Goal: Task Accomplishment & Management: Manage account settings

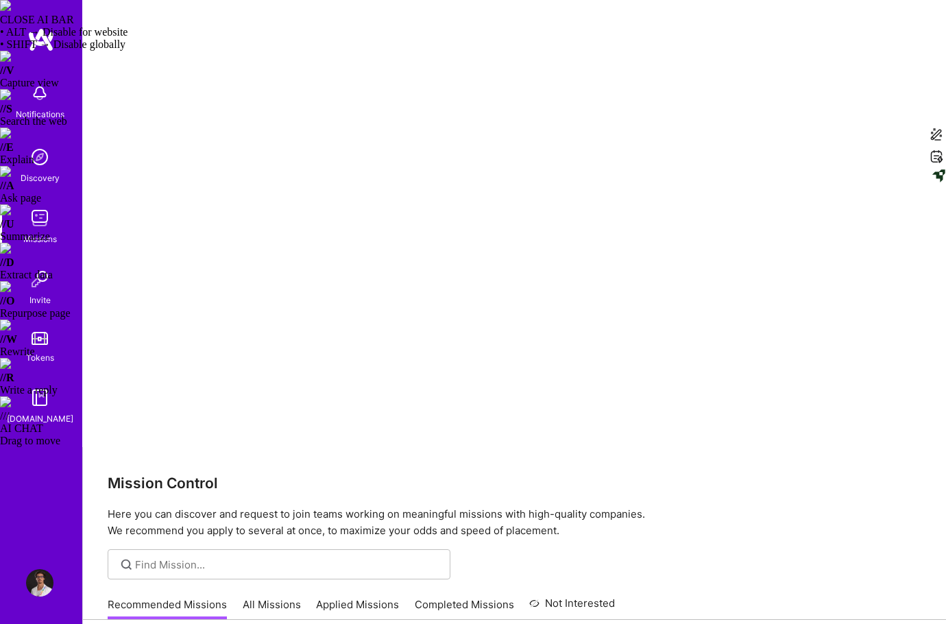
click at [276, 597] on link "All Missions" at bounding box center [272, 608] width 58 height 23
checkbox input "true"
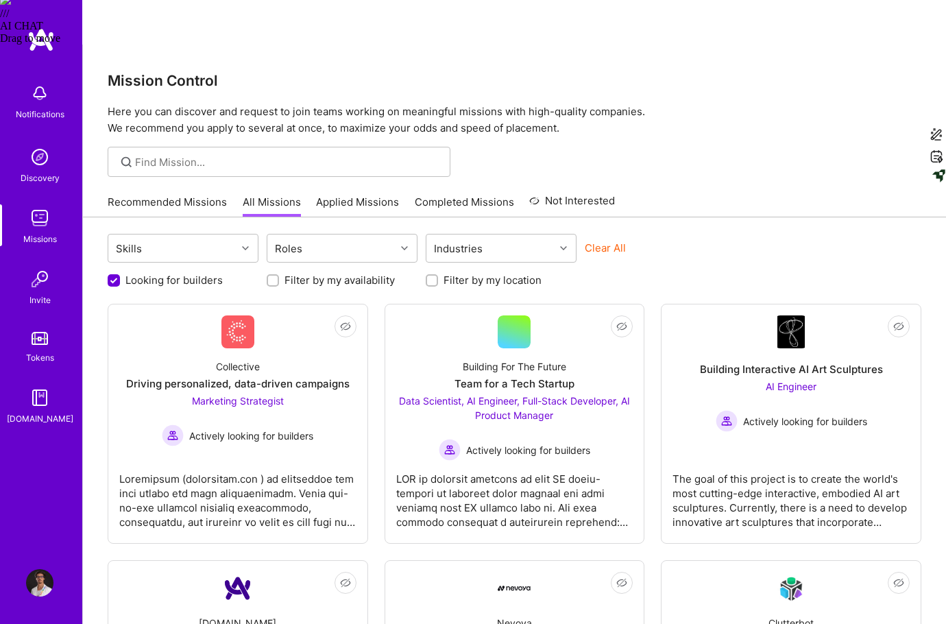
scroll to position [454, 0]
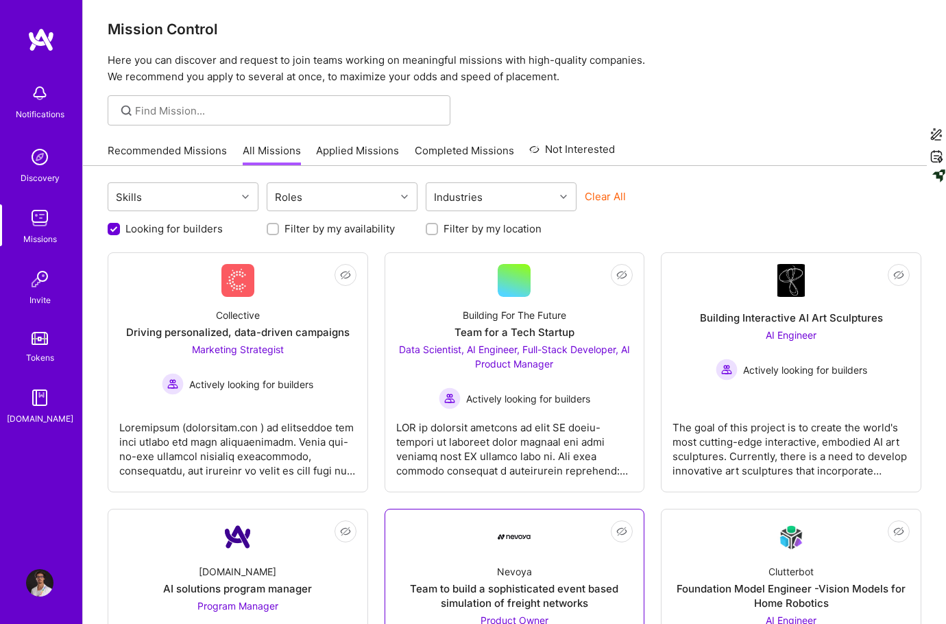
click at [516, 614] on span "Product Owner" at bounding box center [515, 620] width 68 height 12
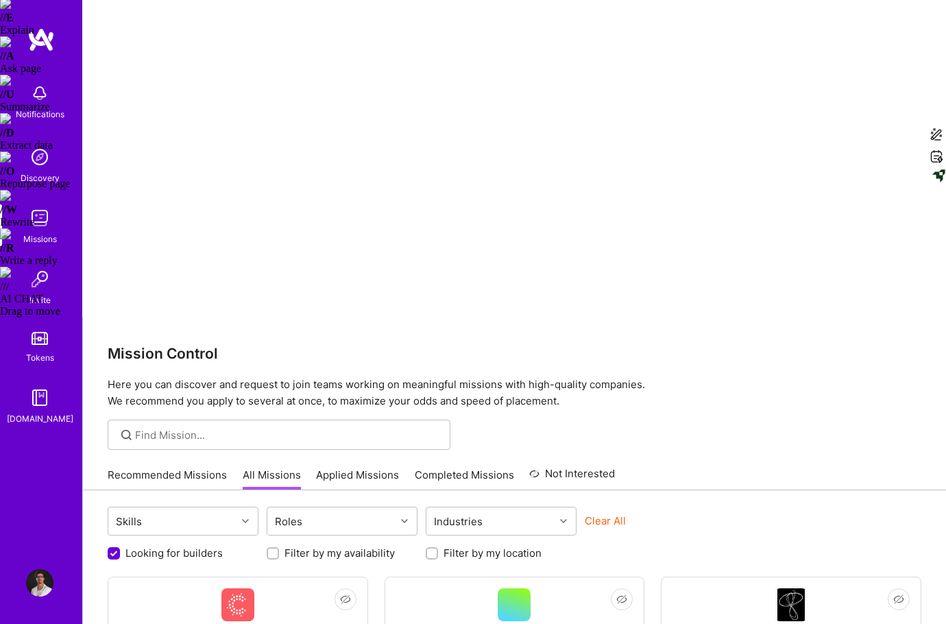
scroll to position [117, 0]
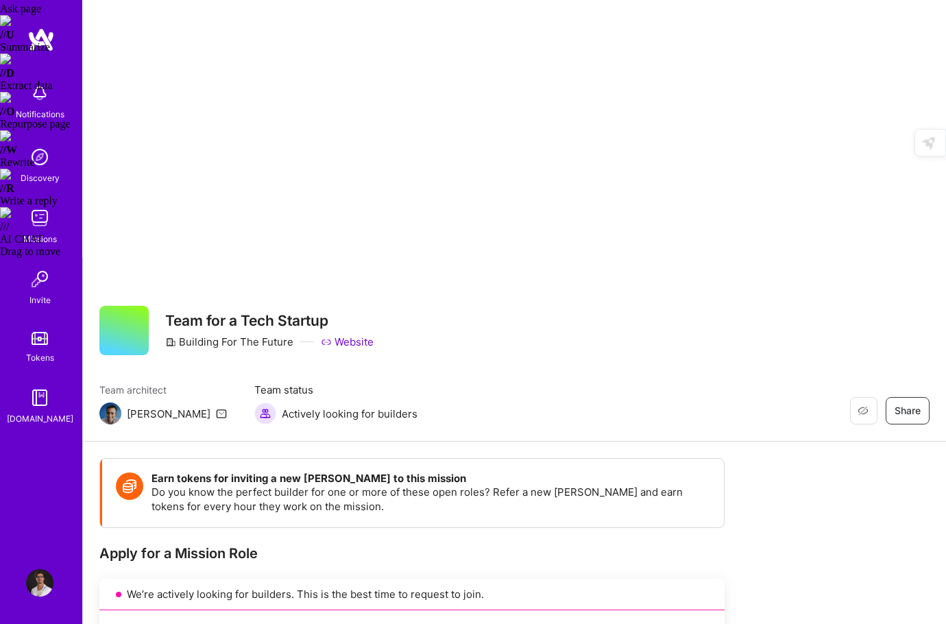
scroll to position [192, 0]
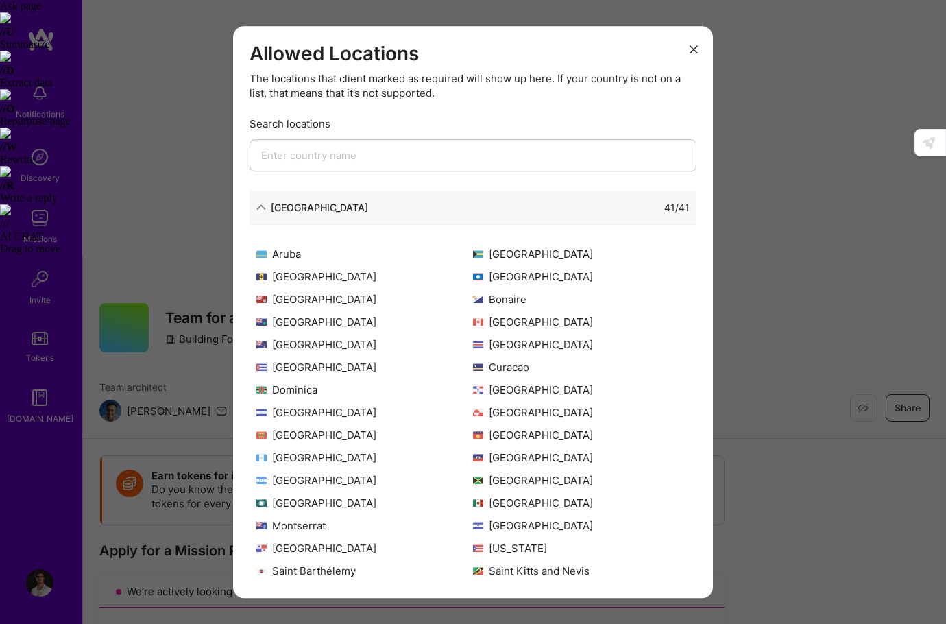
scroll to position [0, 0]
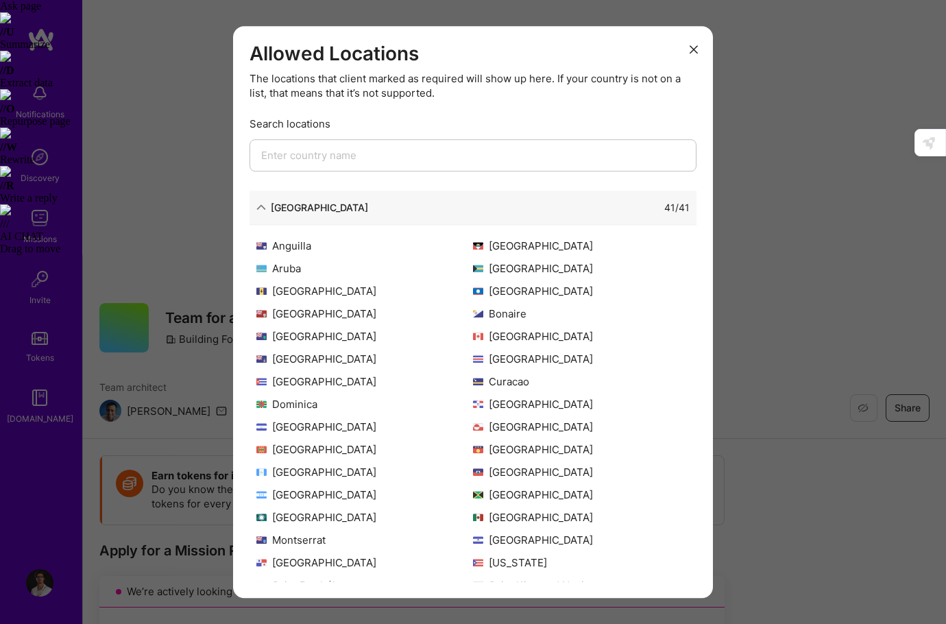
click at [326, 357] on div "[GEOGRAPHIC_DATA]" at bounding box center [364, 359] width 217 height 14
click at [566, 222] on div "[GEOGRAPHIC_DATA] 41 / 41 [GEOGRAPHIC_DATA] [GEOGRAPHIC_DATA] [GEOGRAPHIC_DATA]…" at bounding box center [473, 386] width 447 height 391
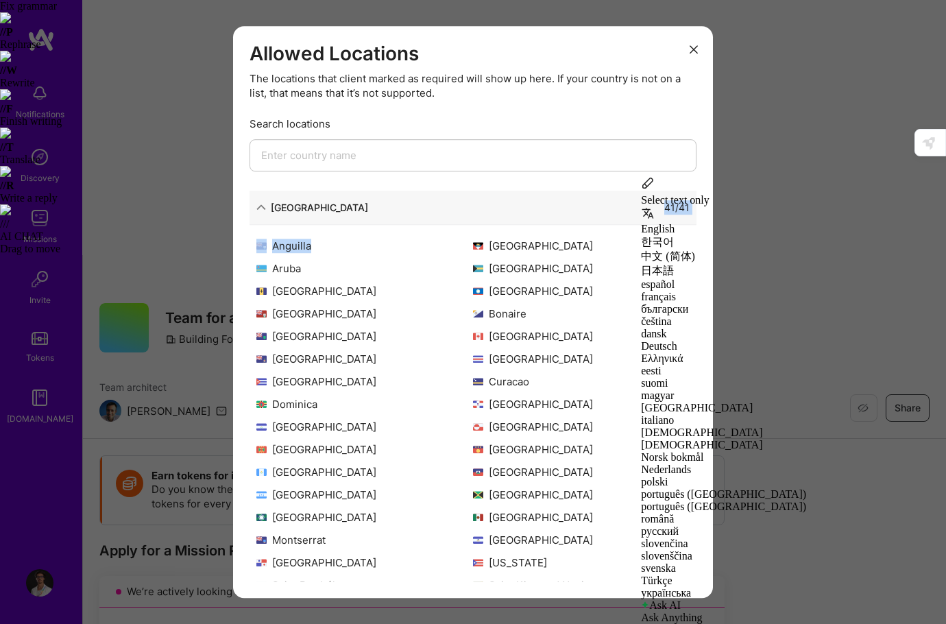
click at [566, 218] on div "[GEOGRAPHIC_DATA] 41 / 41" at bounding box center [473, 208] width 447 height 34
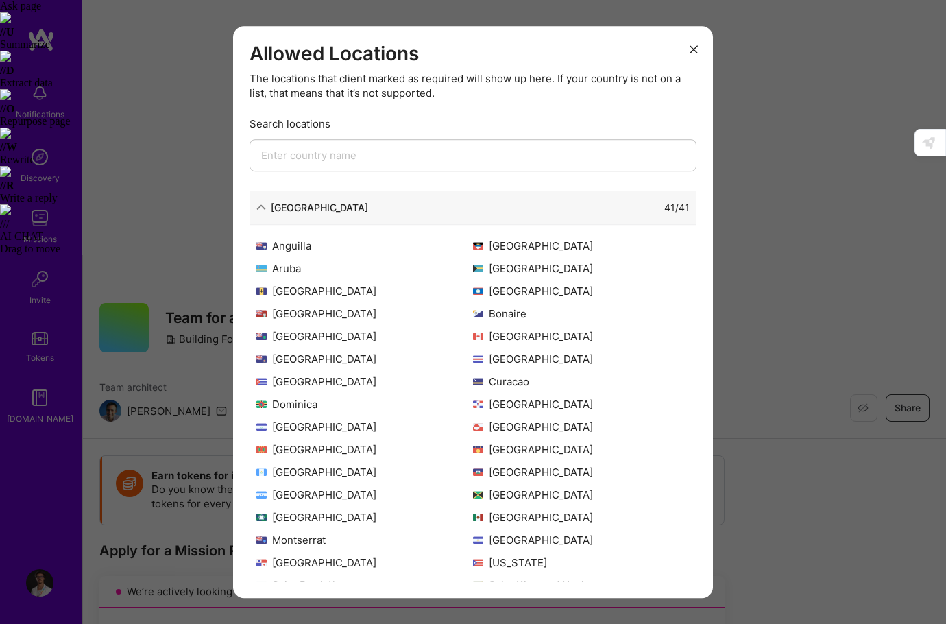
click at [260, 204] on icon "modal" at bounding box center [261, 207] width 10 height 10
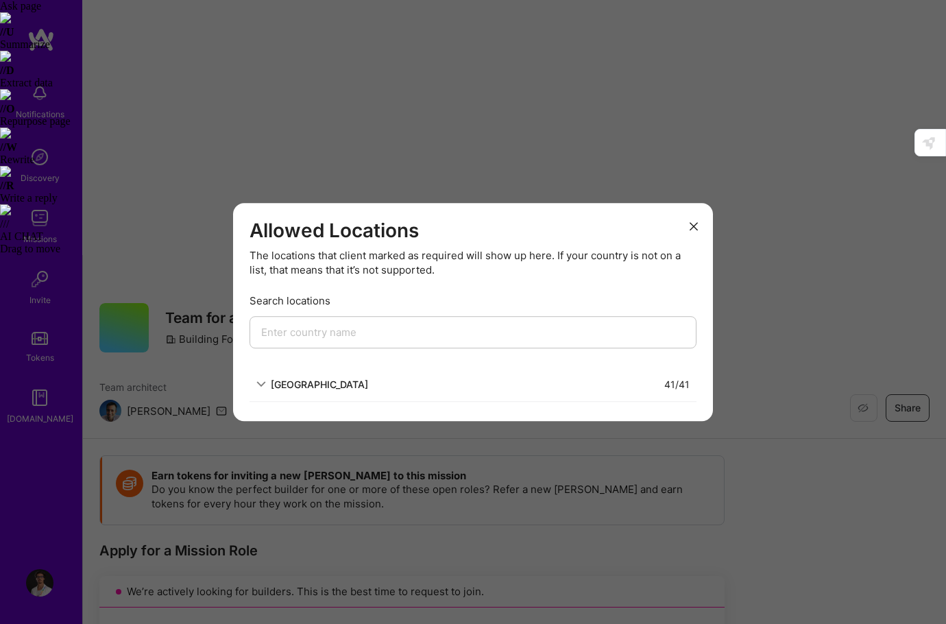
click at [574, 357] on div "modal" at bounding box center [473, 340] width 447 height 49
click at [576, 337] on input "modal" at bounding box center [473, 332] width 447 height 32
click at [692, 232] on button "modal" at bounding box center [694, 225] width 16 height 23
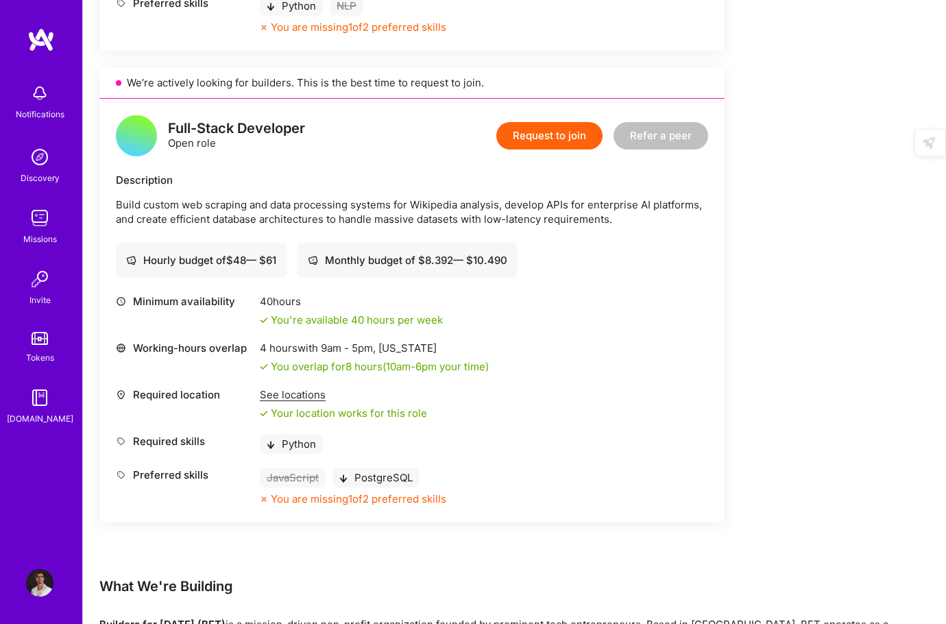
scroll to position [2129, 0]
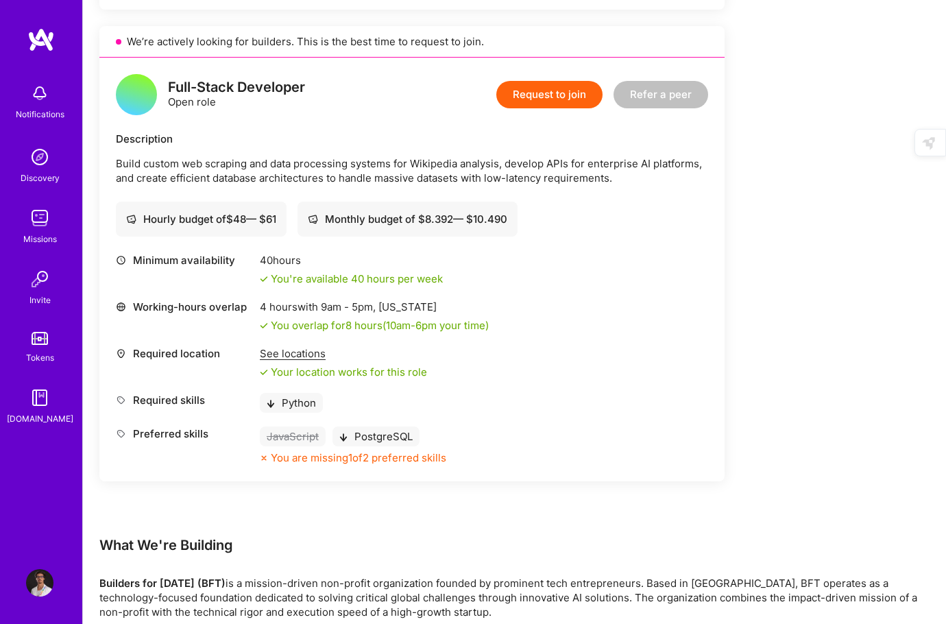
click at [29, 584] on img at bounding box center [39, 582] width 27 height 27
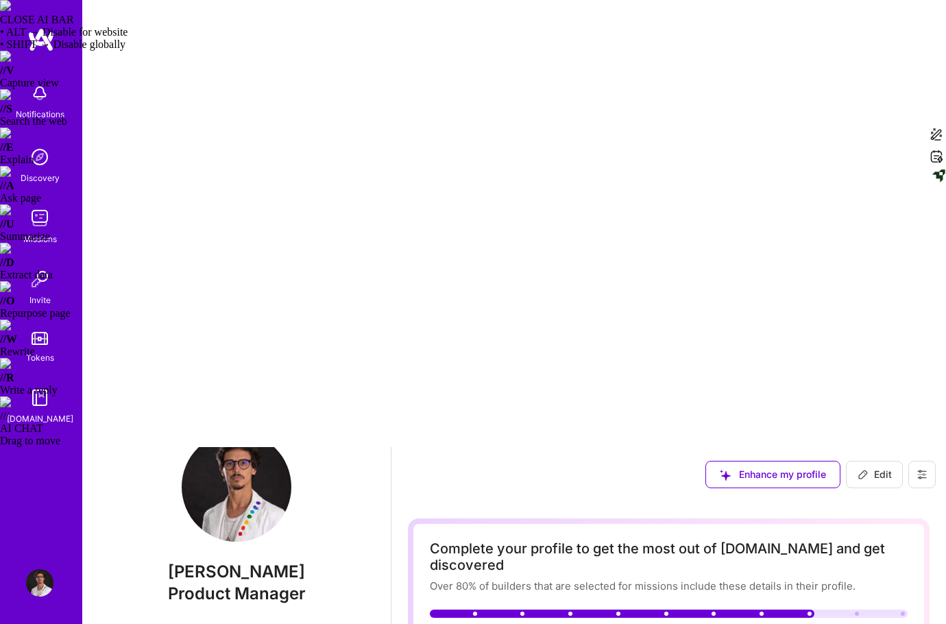
scroll to position [75, 0]
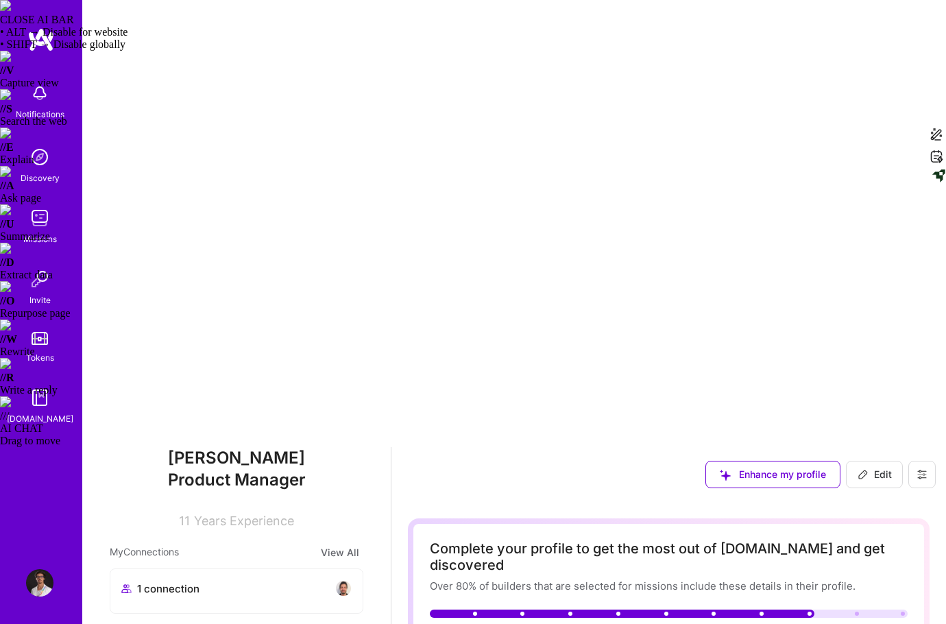
scroll to position [28, 0]
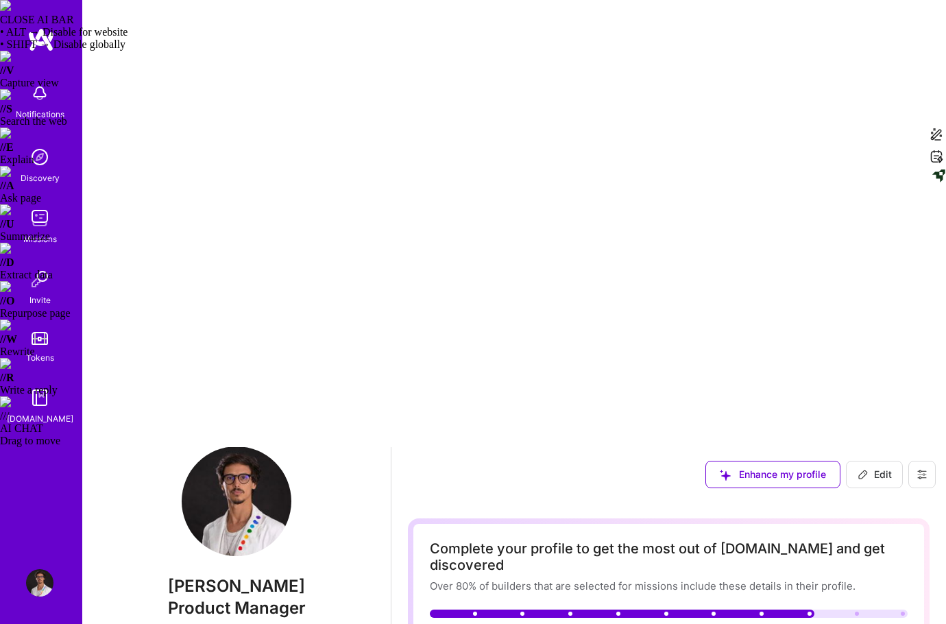
click at [883, 468] on span "Edit" at bounding box center [875, 475] width 34 height 14
select select "BR"
select select "Right Now"
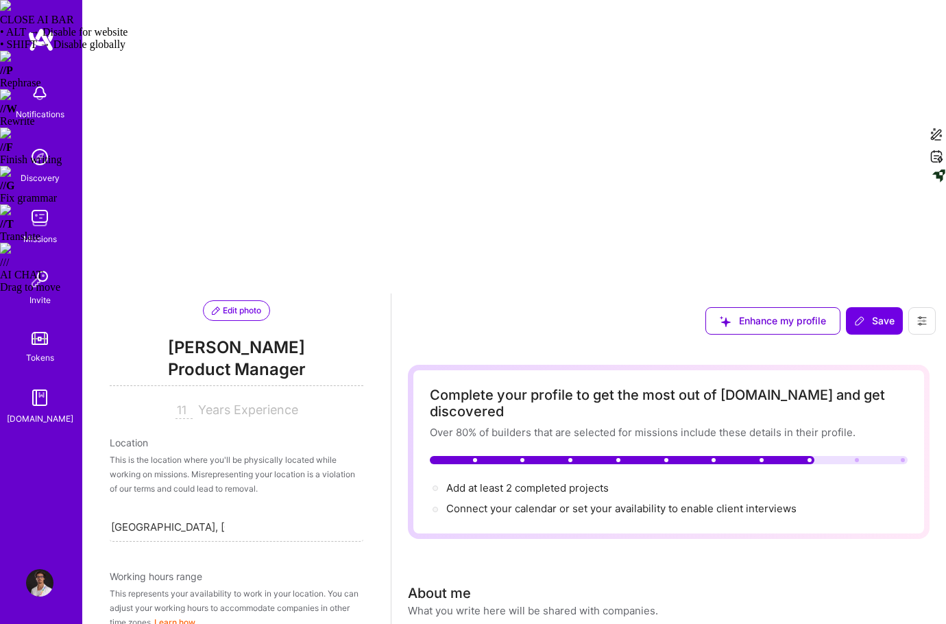
scroll to position [166, 0]
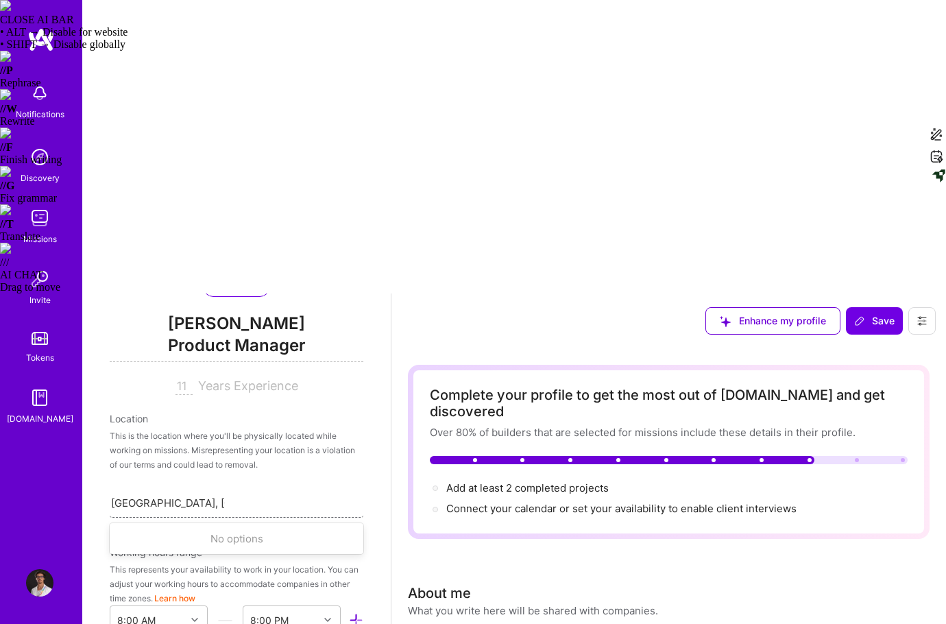
click at [259, 488] on div "[GEOGRAPHIC_DATA], [GEOGRAPHIC_DATA], [GEOGRAPHIC_DATA] [GEOGRAPHIC_DATA], [GEO…" at bounding box center [237, 502] width 254 height 29
drag, startPoint x: 230, startPoint y: 213, endPoint x: 147, endPoint y: 212, distance: 82.3
click at [147, 488] on div "Search location..." at bounding box center [237, 502] width 254 height 29
type input "[GEOGRAPHIC_DATA]"
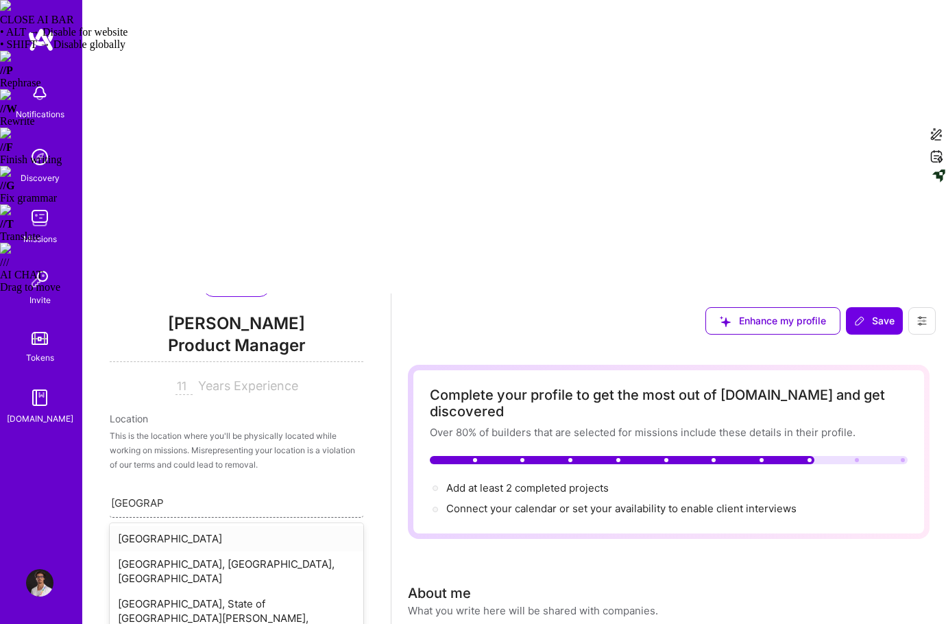
click at [178, 526] on div "[GEOGRAPHIC_DATA]" at bounding box center [237, 538] width 254 height 25
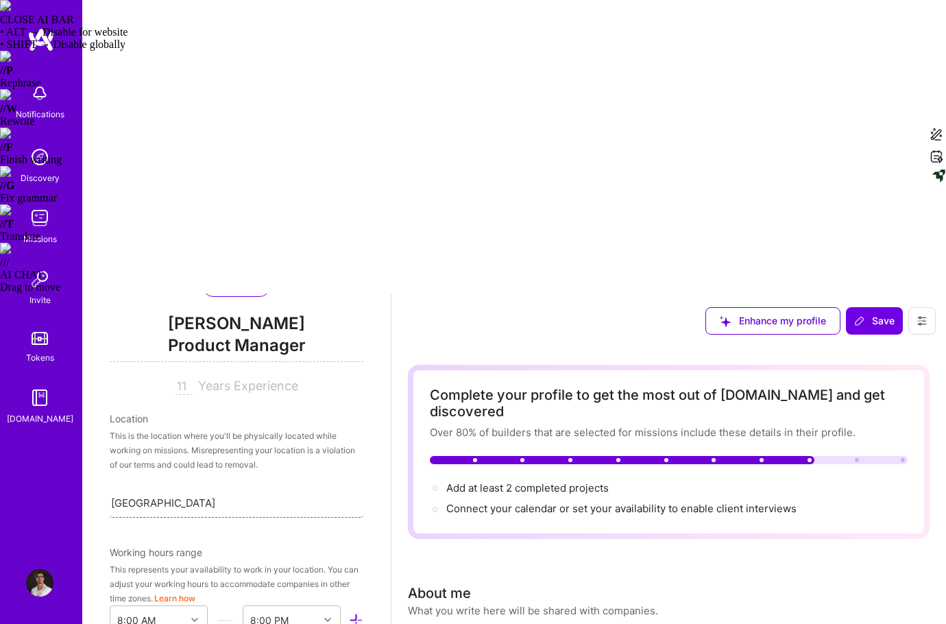
click at [344, 294] on div "Edit photo [PERSON_NAME] Product Manager 11 Years Experience Location This is t…" at bounding box center [236, 606] width 309 height 624
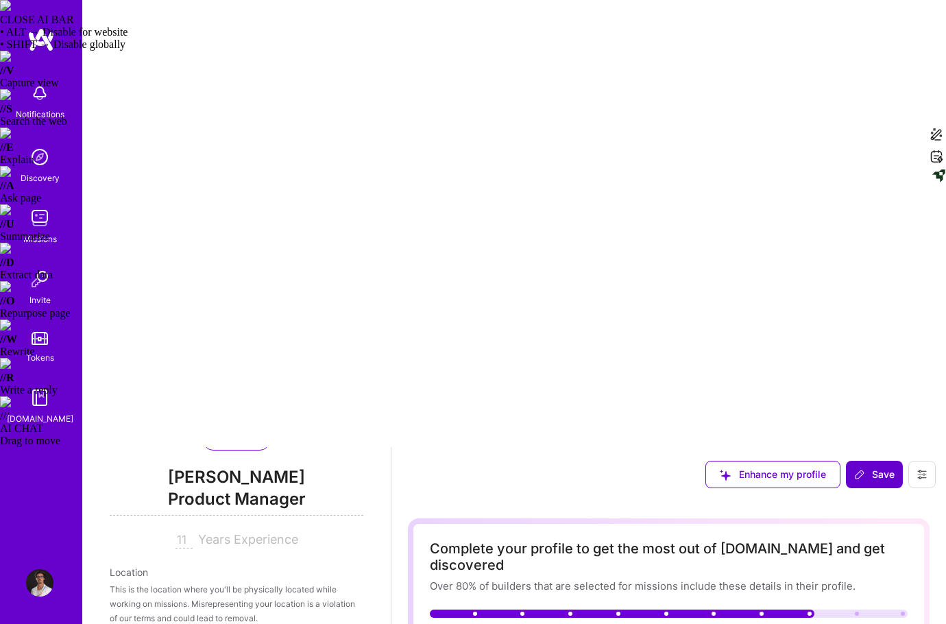
click at [881, 461] on button "Save" at bounding box center [874, 474] width 57 height 27
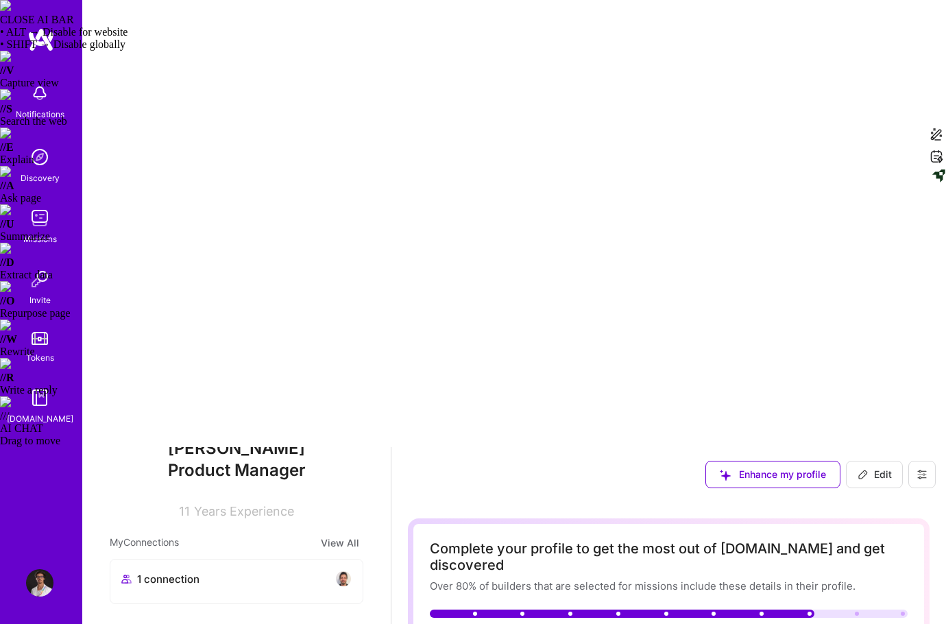
click at [50, 211] on img at bounding box center [39, 217] width 27 height 27
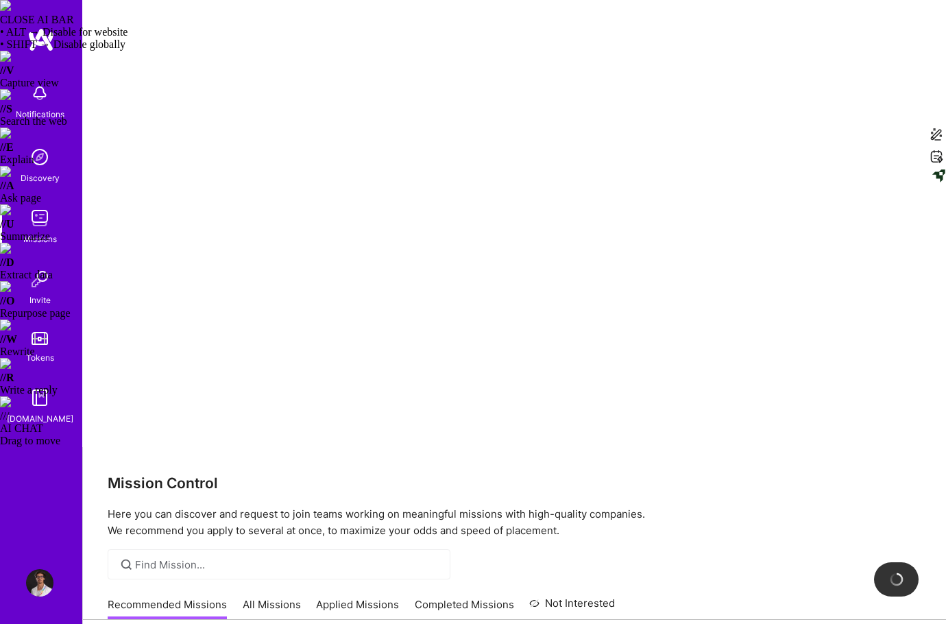
click at [278, 597] on link "All Missions" at bounding box center [272, 608] width 58 height 23
click at [152, 597] on link "Recommended Missions" at bounding box center [167, 608] width 119 height 23
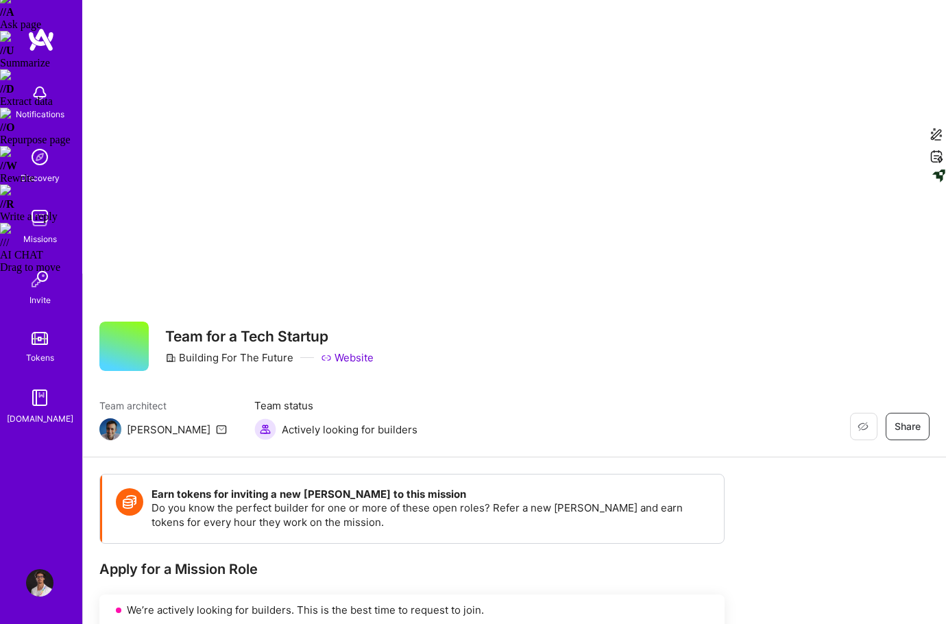
scroll to position [233, 0]
